Goal: Task Accomplishment & Management: Manage account settings

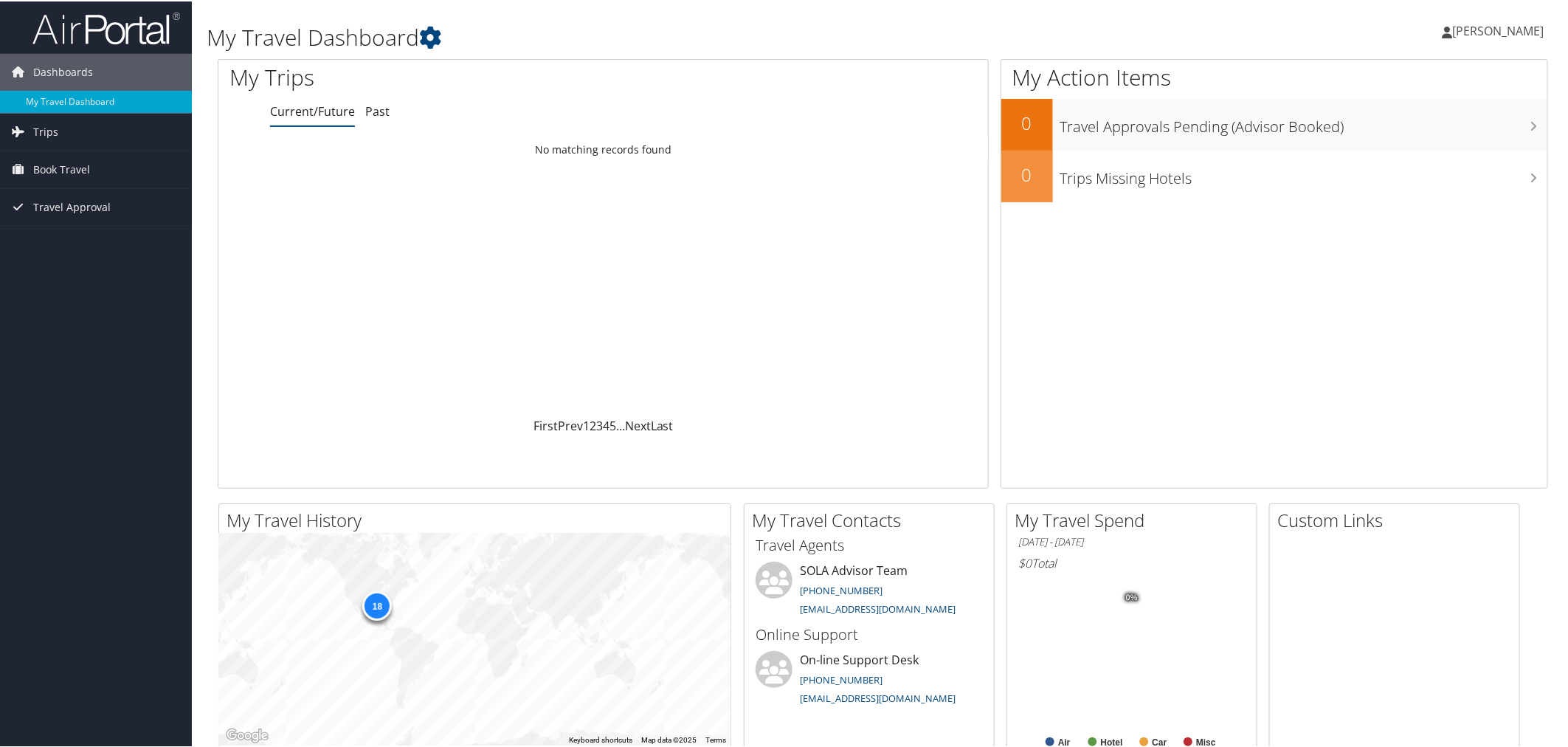
click at [1479, 27] on span "[PERSON_NAME]" at bounding box center [1498, 29] width 92 height 16
click at [1422, 131] on link "View Travel Profile" at bounding box center [1459, 131] width 164 height 25
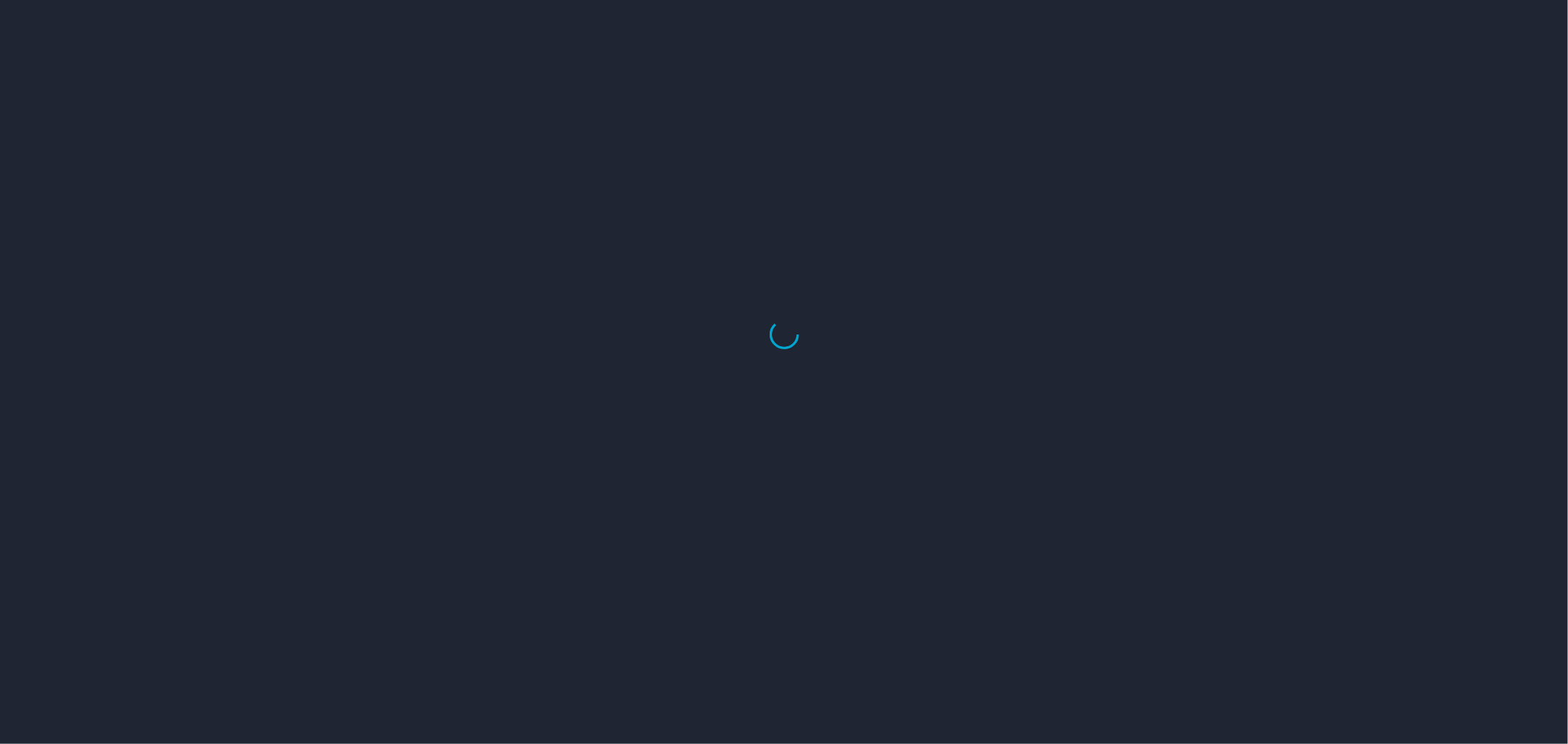
select select "US"
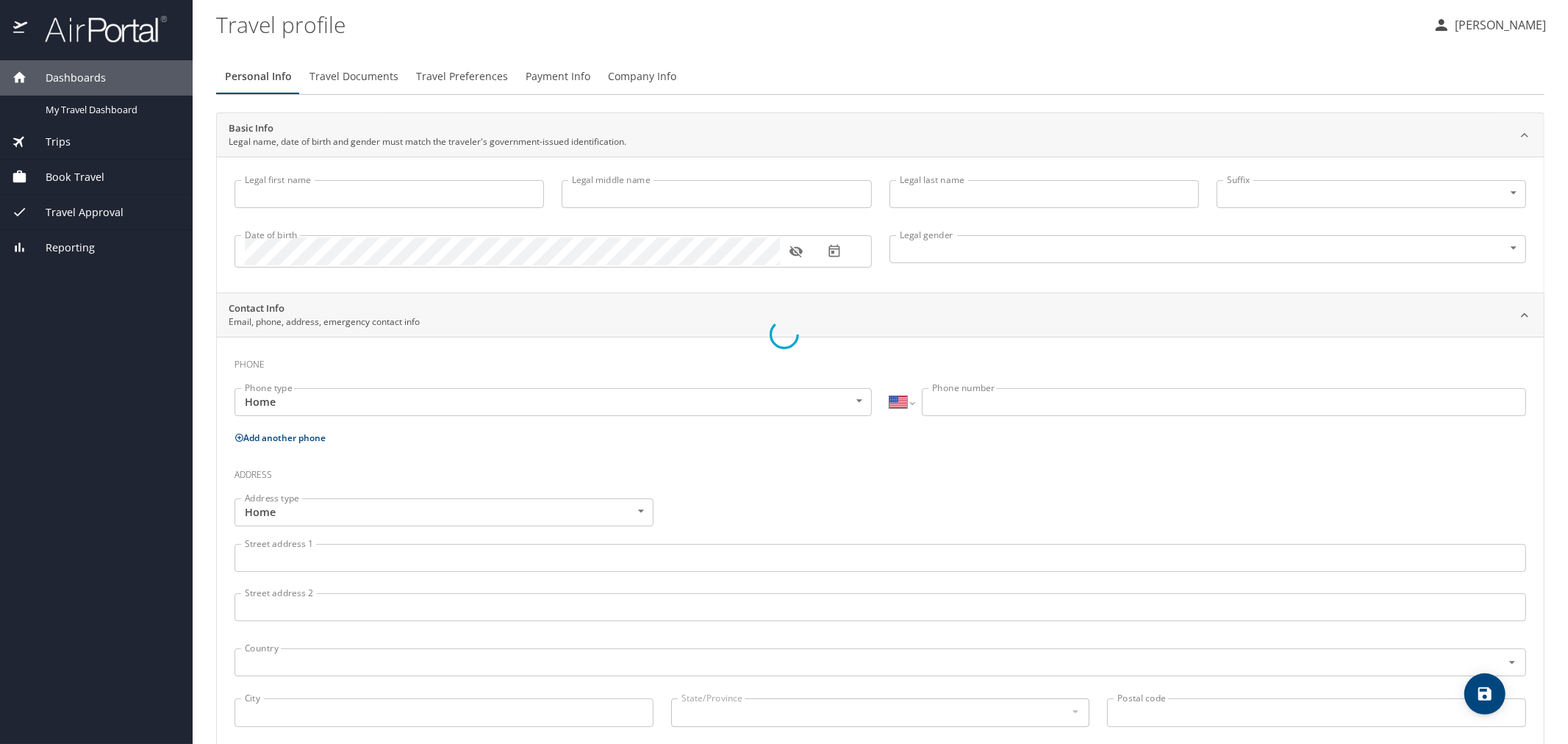
type input "John"
type input "W"
type input "LeJeune"
type input "Male"
select select "US"
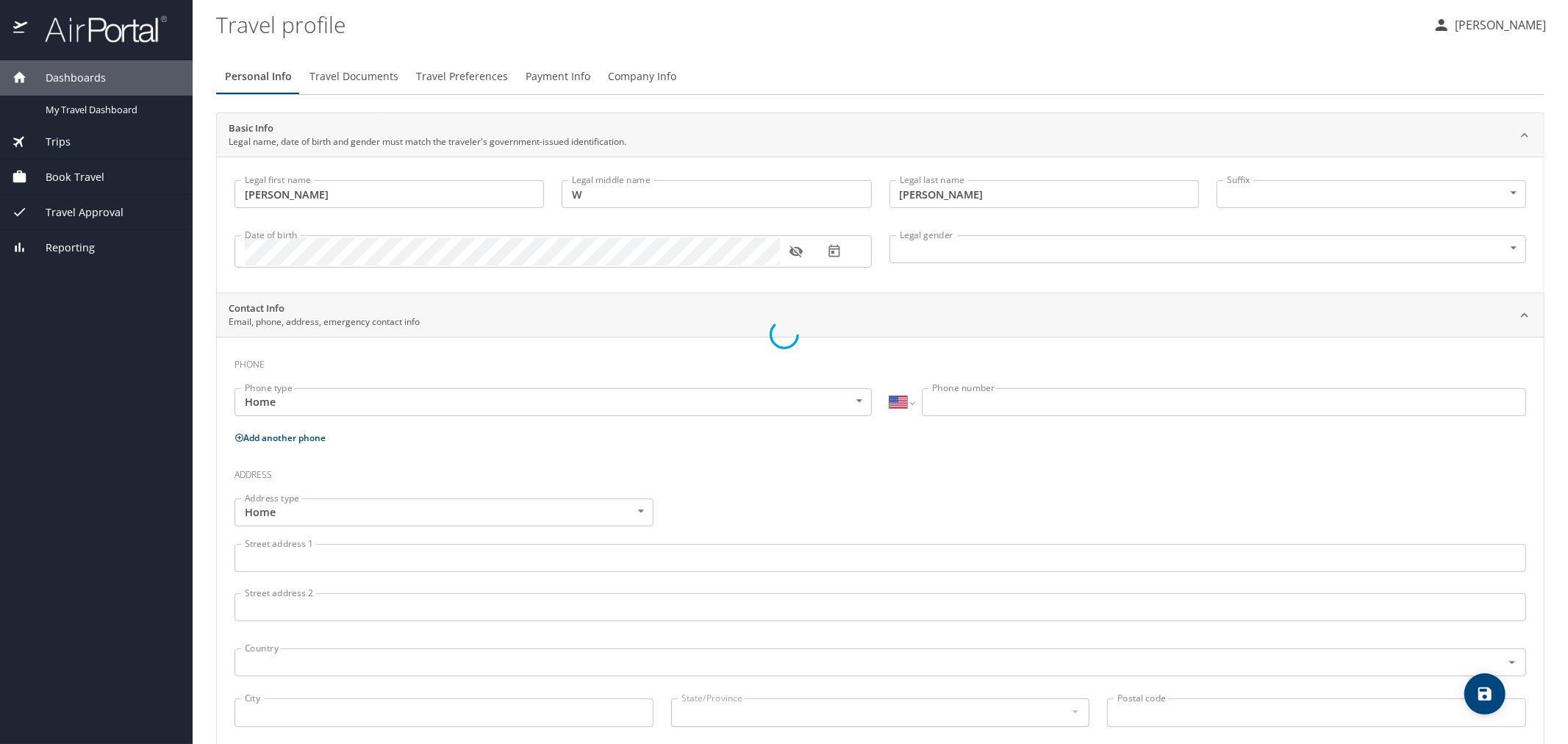
select select "US"
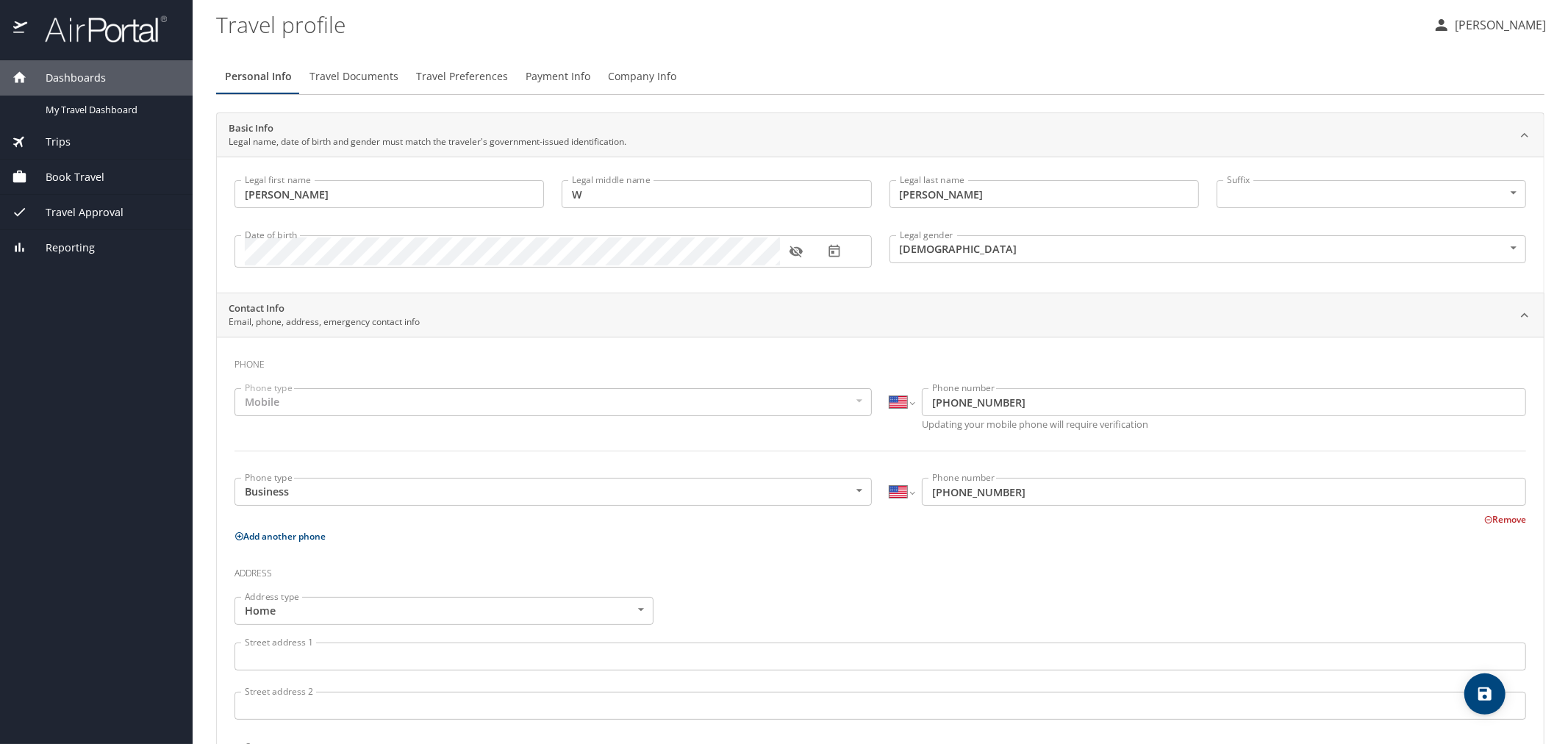
click at [59, 174] on span "Book Travel" at bounding box center [65, 177] width 77 height 16
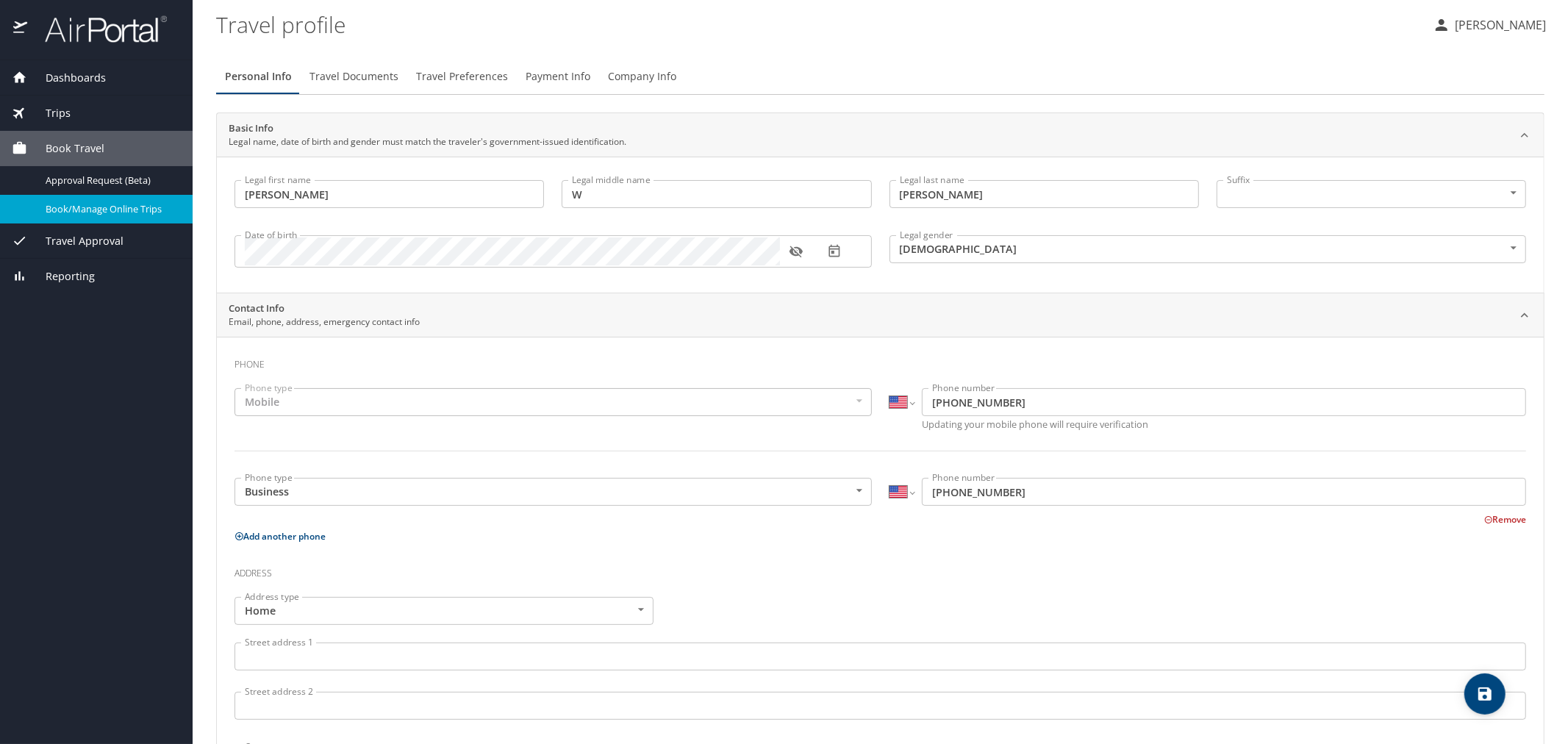
click at [56, 205] on span "Book/Manage Online Trips" at bounding box center [110, 209] width 129 height 14
